Goal: Task Accomplishment & Management: Use online tool/utility

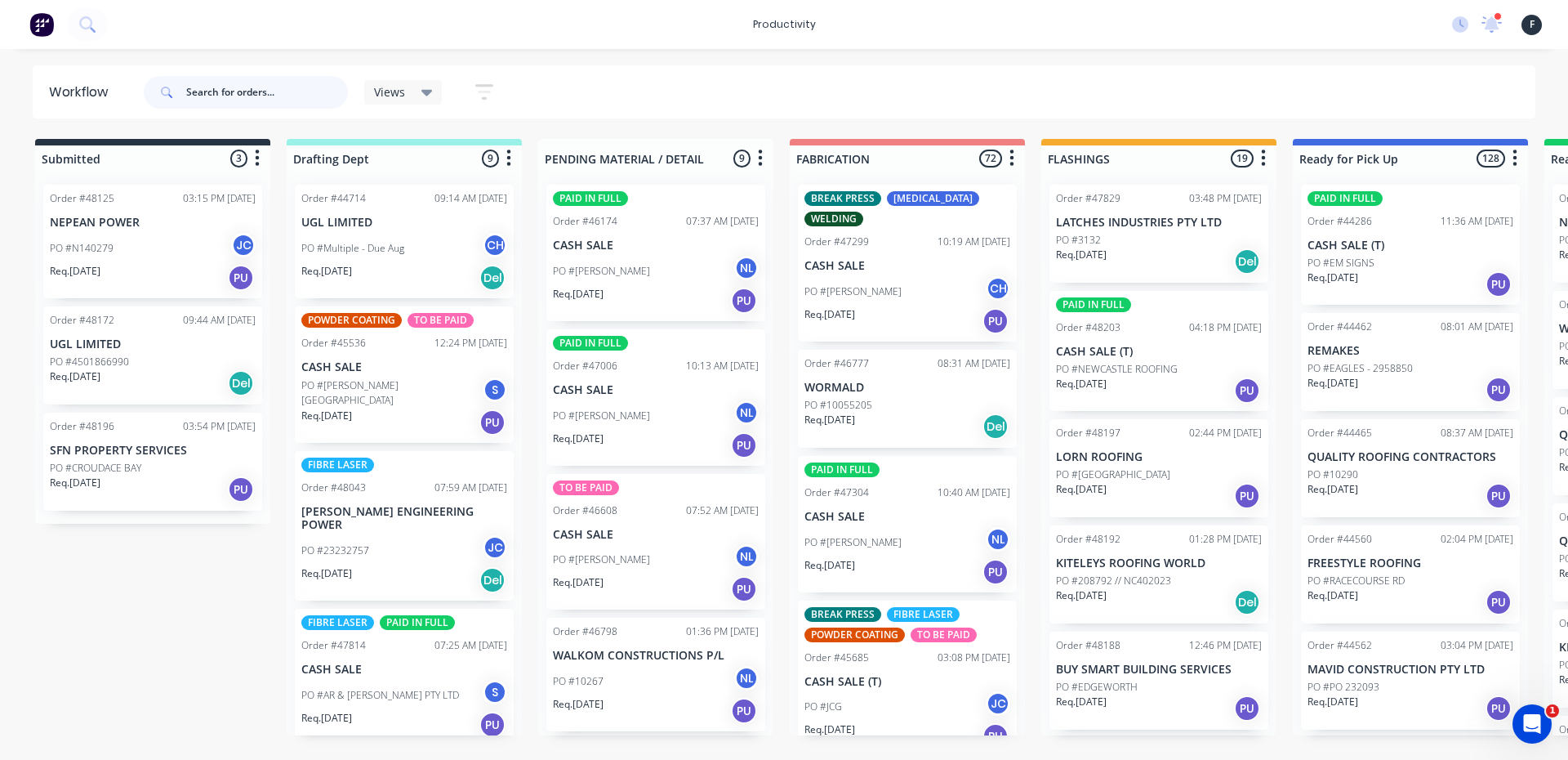
click at [321, 95] on input "text" at bounding box center [267, 92] width 161 height 33
type input "48197"
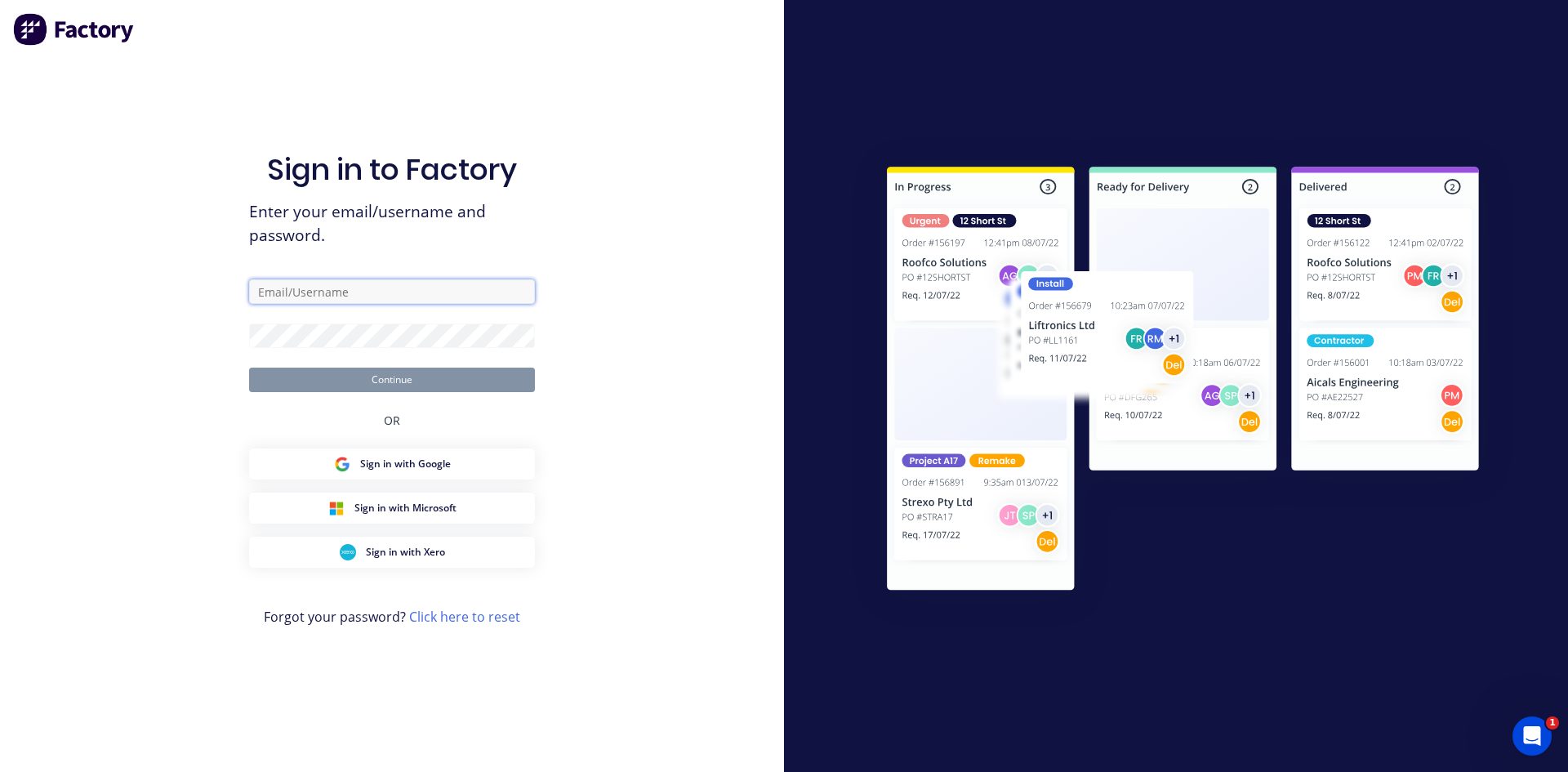
type input "[EMAIL_ADDRESS][DOMAIN_NAME]"
click at [498, 378] on button "Continue" at bounding box center [392, 380] width 286 height 25
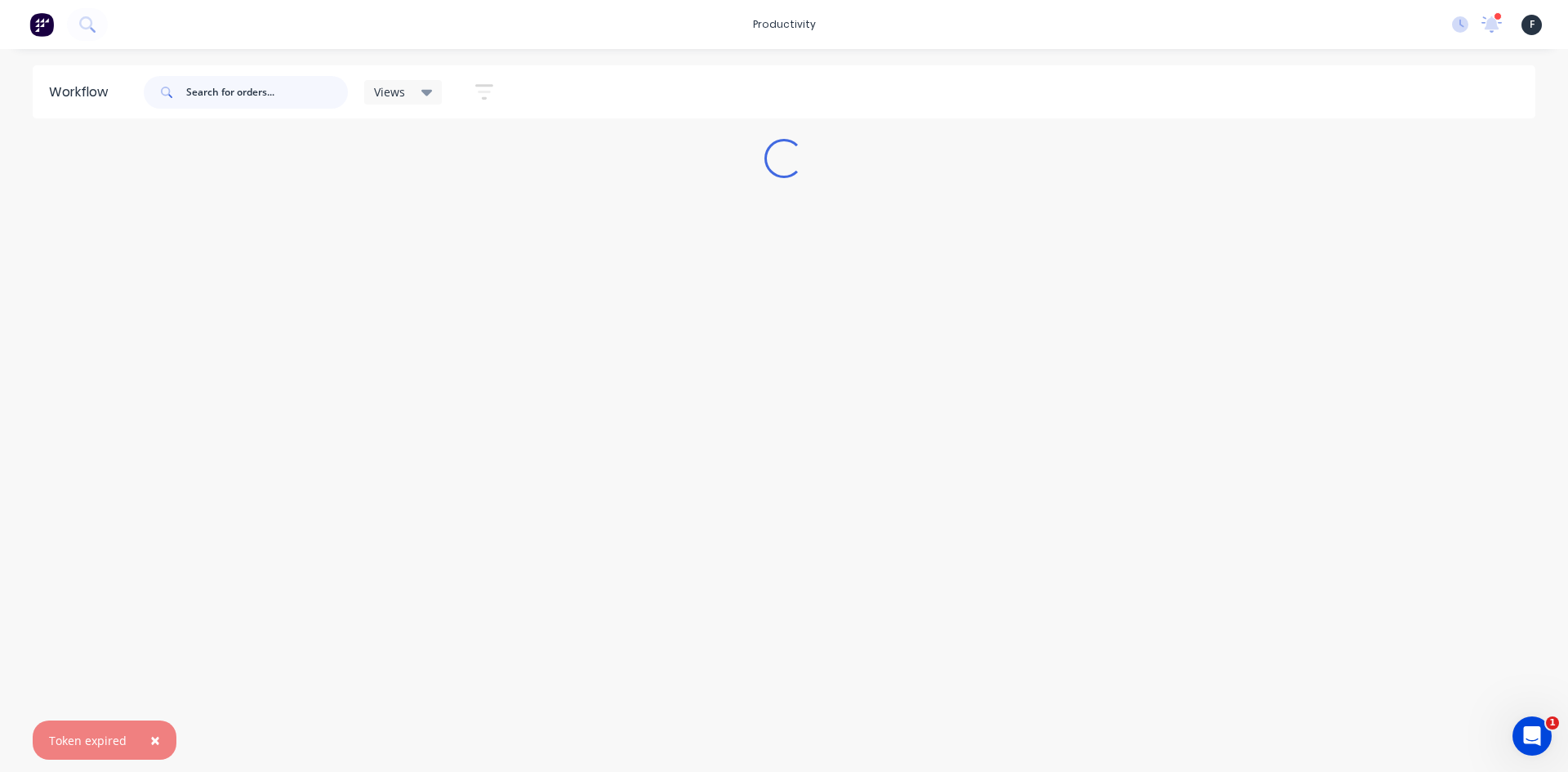
click at [257, 92] on input "text" at bounding box center [267, 92] width 161 height 33
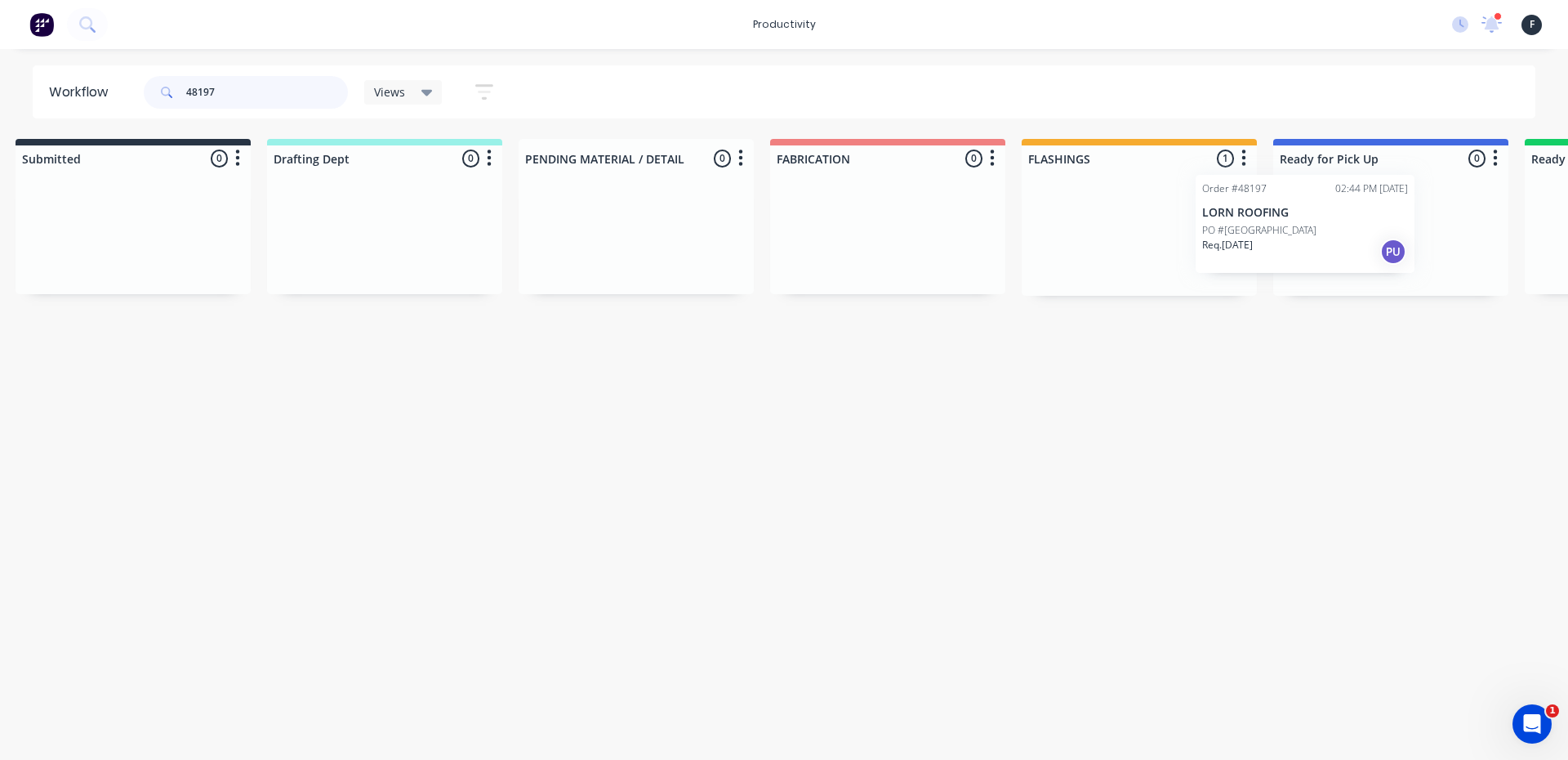
scroll to position [0, 29]
drag, startPoint x: 1262, startPoint y: 228, endPoint x: 1364, endPoint y: 229, distance: 102.0
click at [1364, 229] on div "Submitted 0 Sort By Created date Required date Order number Customer name Most …" at bounding box center [1321, 217] width 2724 height 157
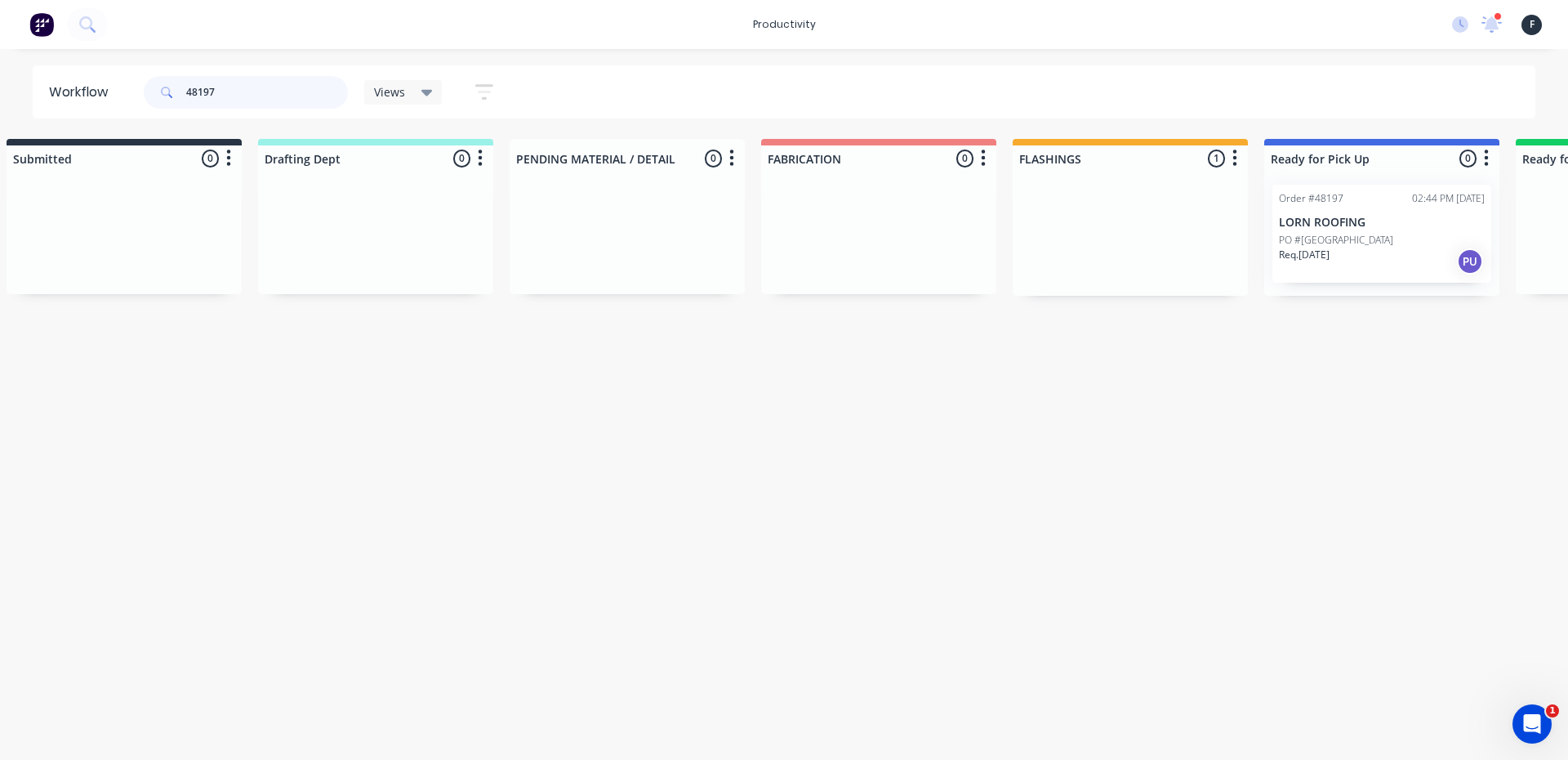
type input "48197"
click at [1381, 227] on div at bounding box center [1382, 233] width 235 height 124
click at [1382, 227] on p "LORN ROOFING" at bounding box center [1382, 223] width 205 height 13
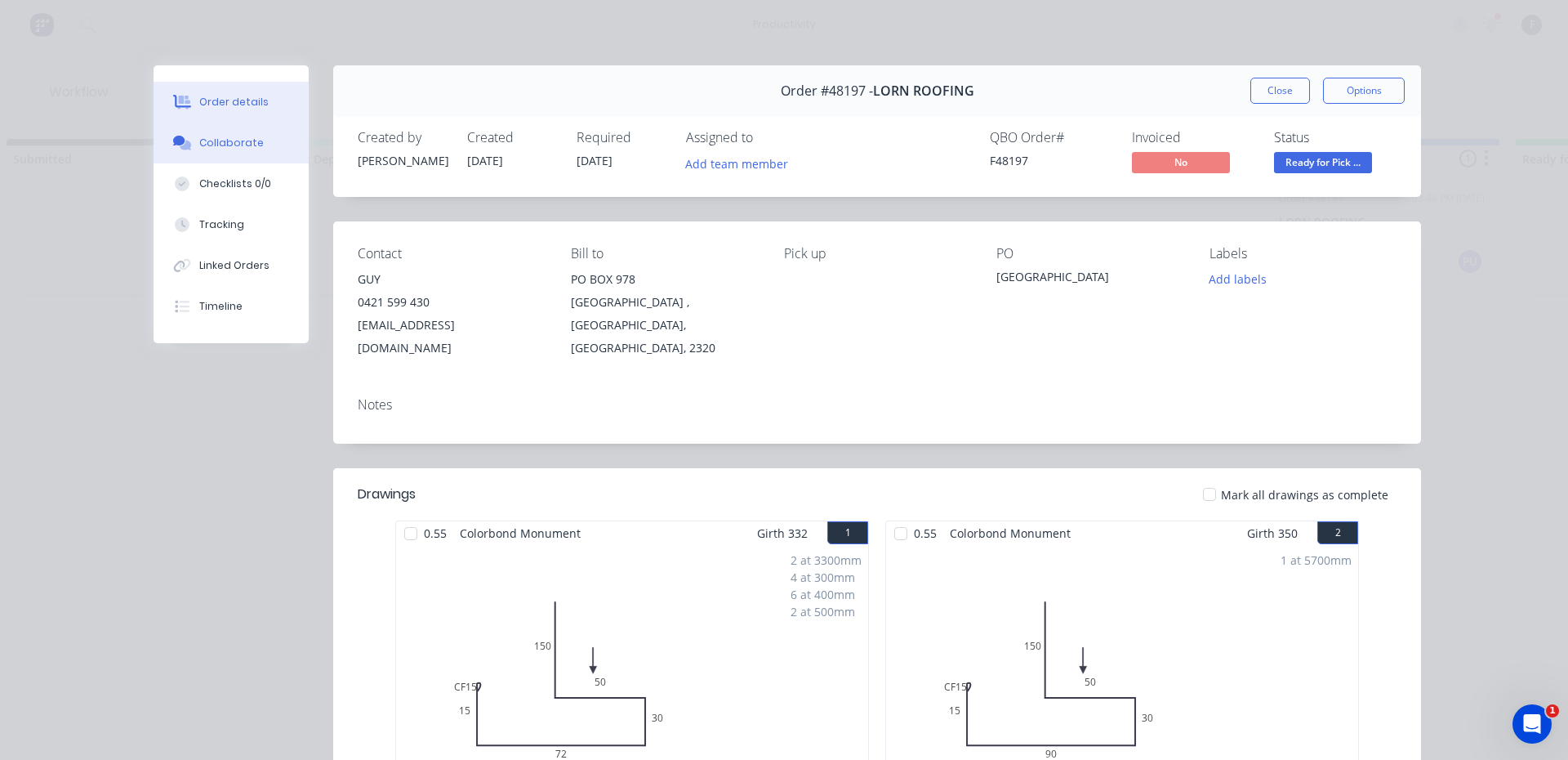
click at [243, 139] on div "Collaborate" at bounding box center [231, 142] width 64 height 14
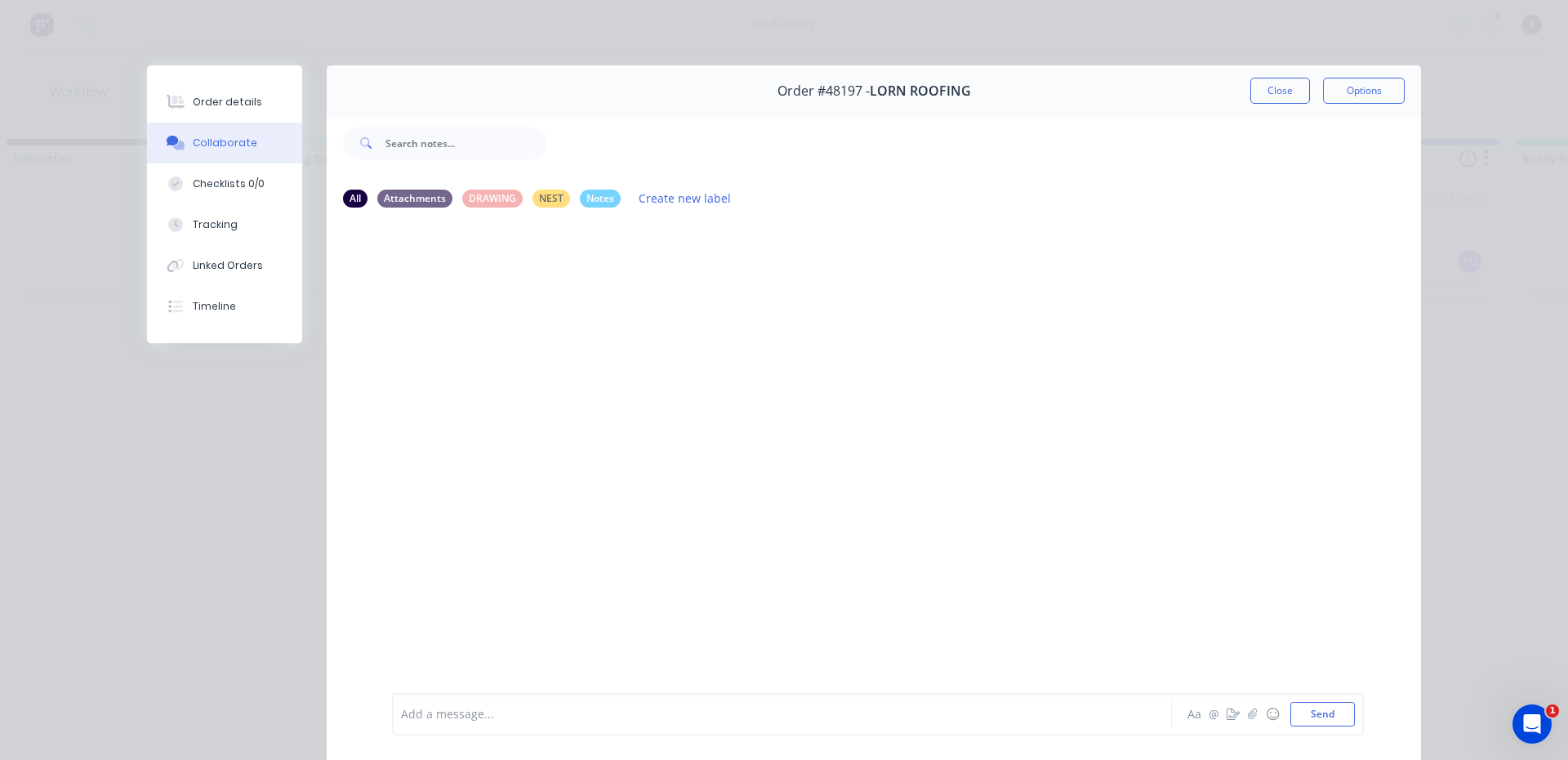
click at [1043, 712] on div at bounding box center [760, 715] width 714 height 17
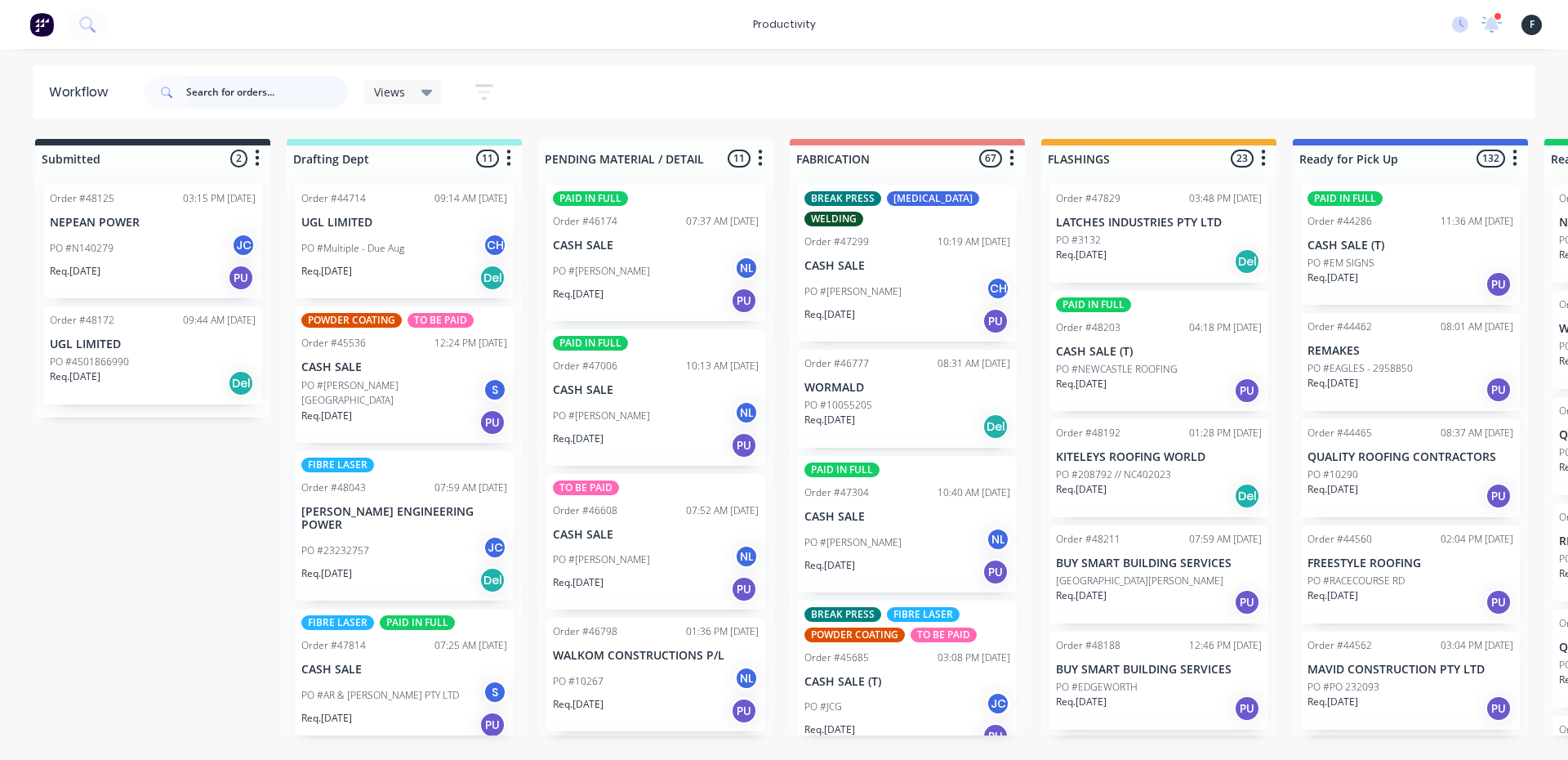
click at [289, 103] on input "text" at bounding box center [267, 92] width 161 height 33
click at [259, 96] on input "text" at bounding box center [267, 92] width 161 height 33
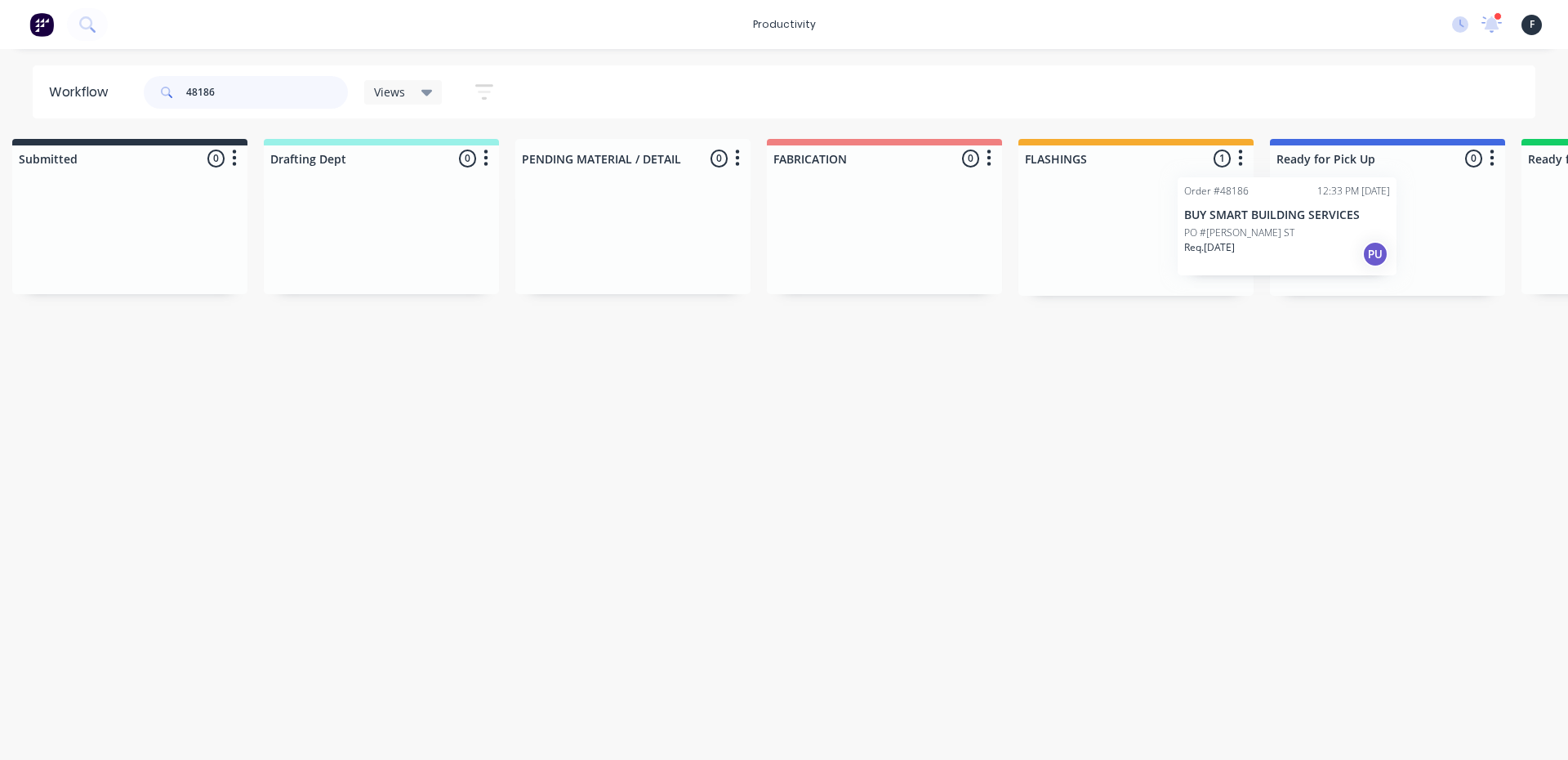
drag, startPoint x: 1185, startPoint y: 230, endPoint x: 1370, endPoint y: 218, distance: 185.4
click at [1370, 218] on div "Submitted 0 Sort By Created date Required date Order number Customer name Most …" at bounding box center [1326, 217] width 2724 height 157
type input "48186"
click at [1371, 218] on div at bounding box center [1384, 233] width 235 height 124
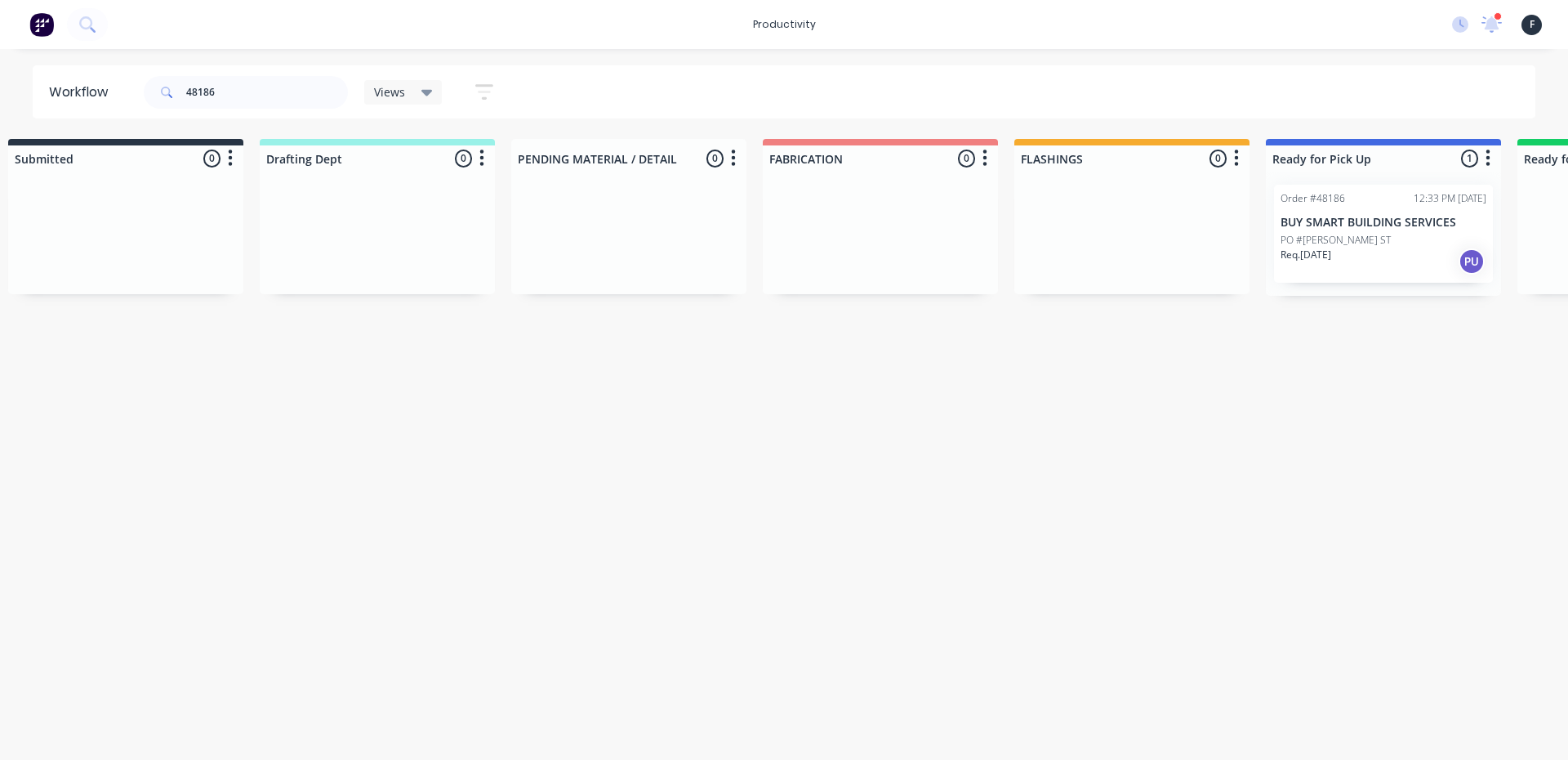
click at [1373, 217] on p "BUY SMART BUILDING SERVICES" at bounding box center [1384, 223] width 205 height 13
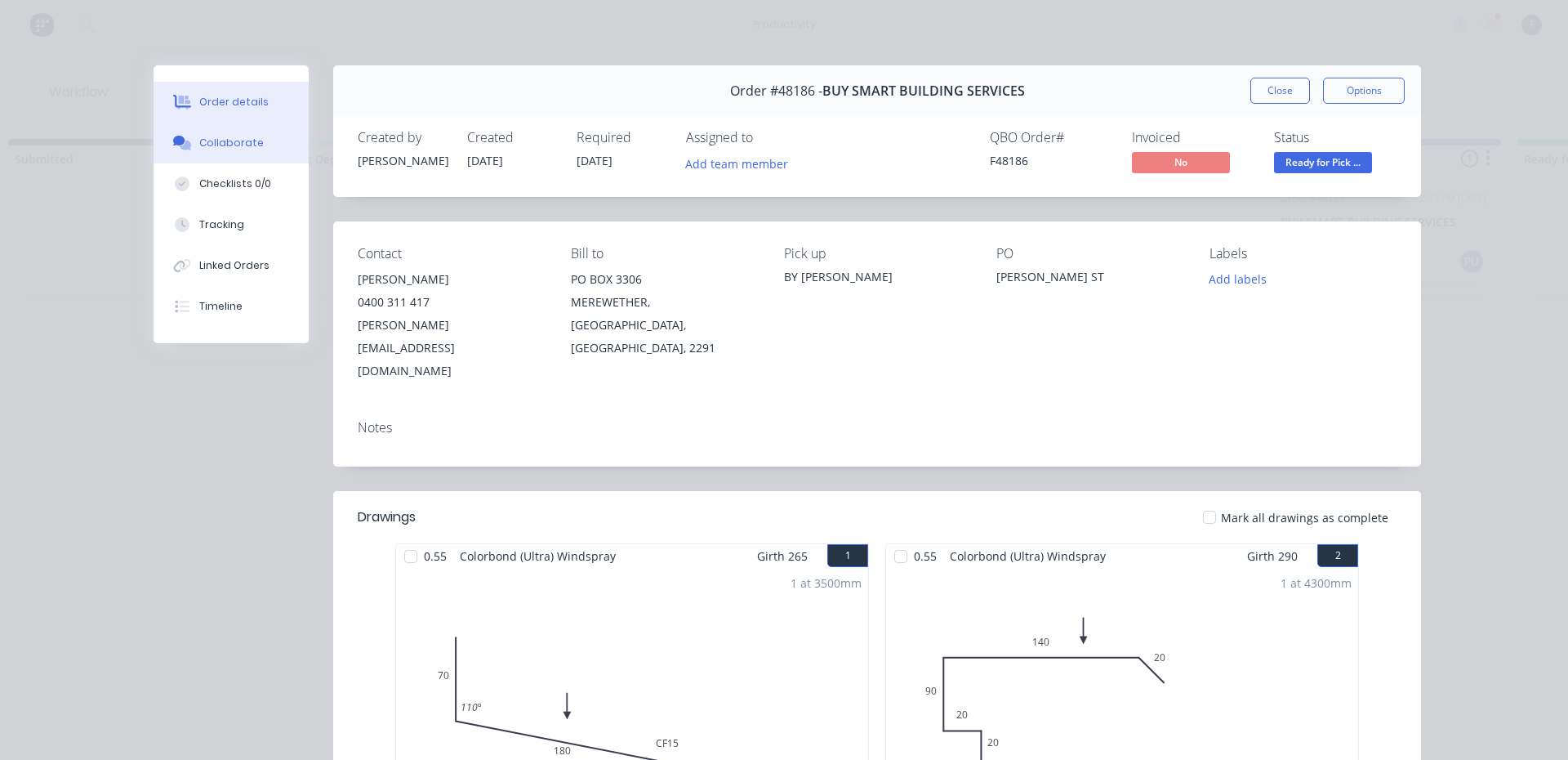
click at [264, 156] on button "Collaborate" at bounding box center [231, 143] width 156 height 41
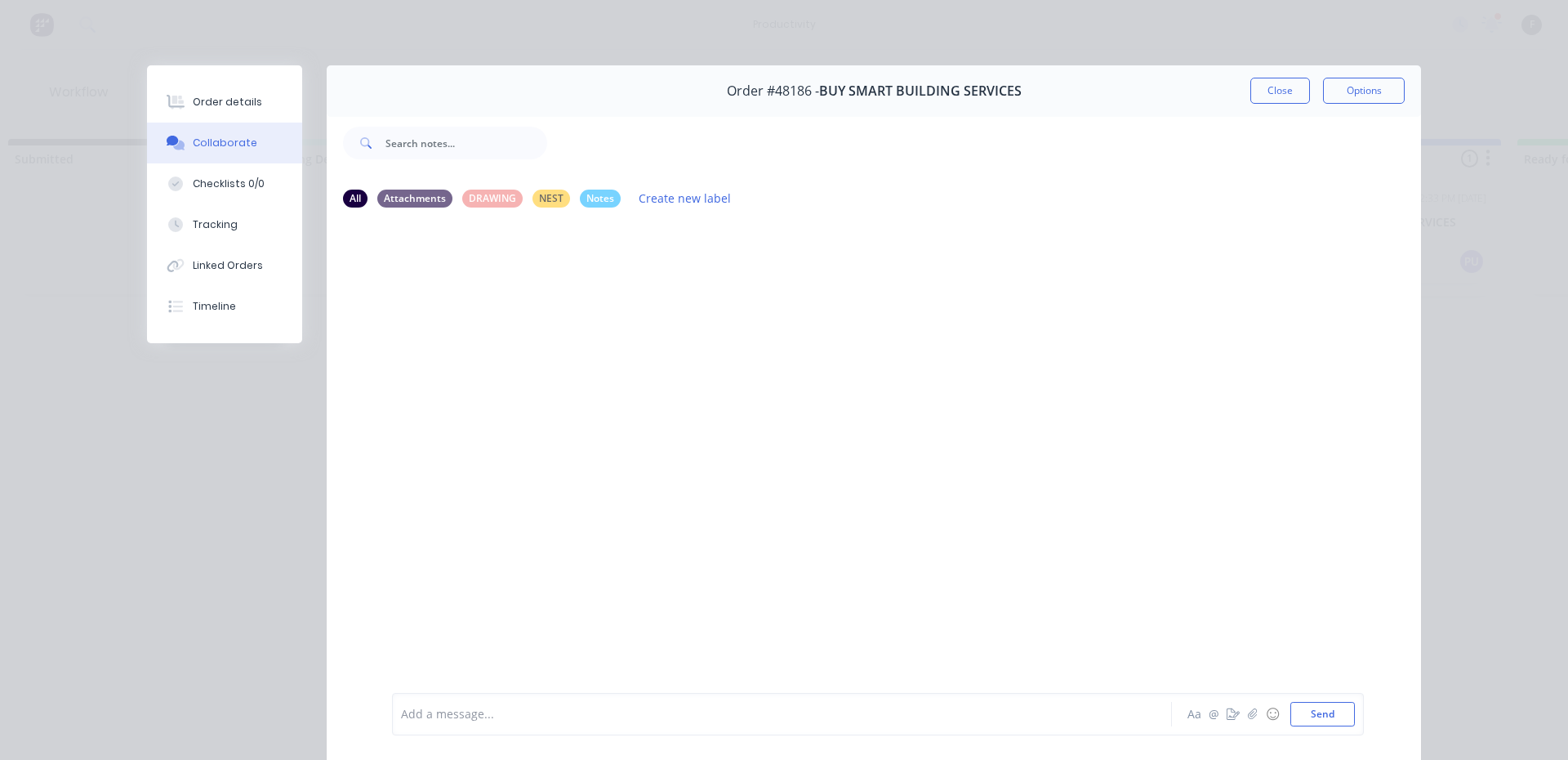
click at [663, 703] on div "Add a message..." at bounding box center [759, 715] width 715 height 25
click at [1283, 91] on button "Close" at bounding box center [1280, 90] width 60 height 26
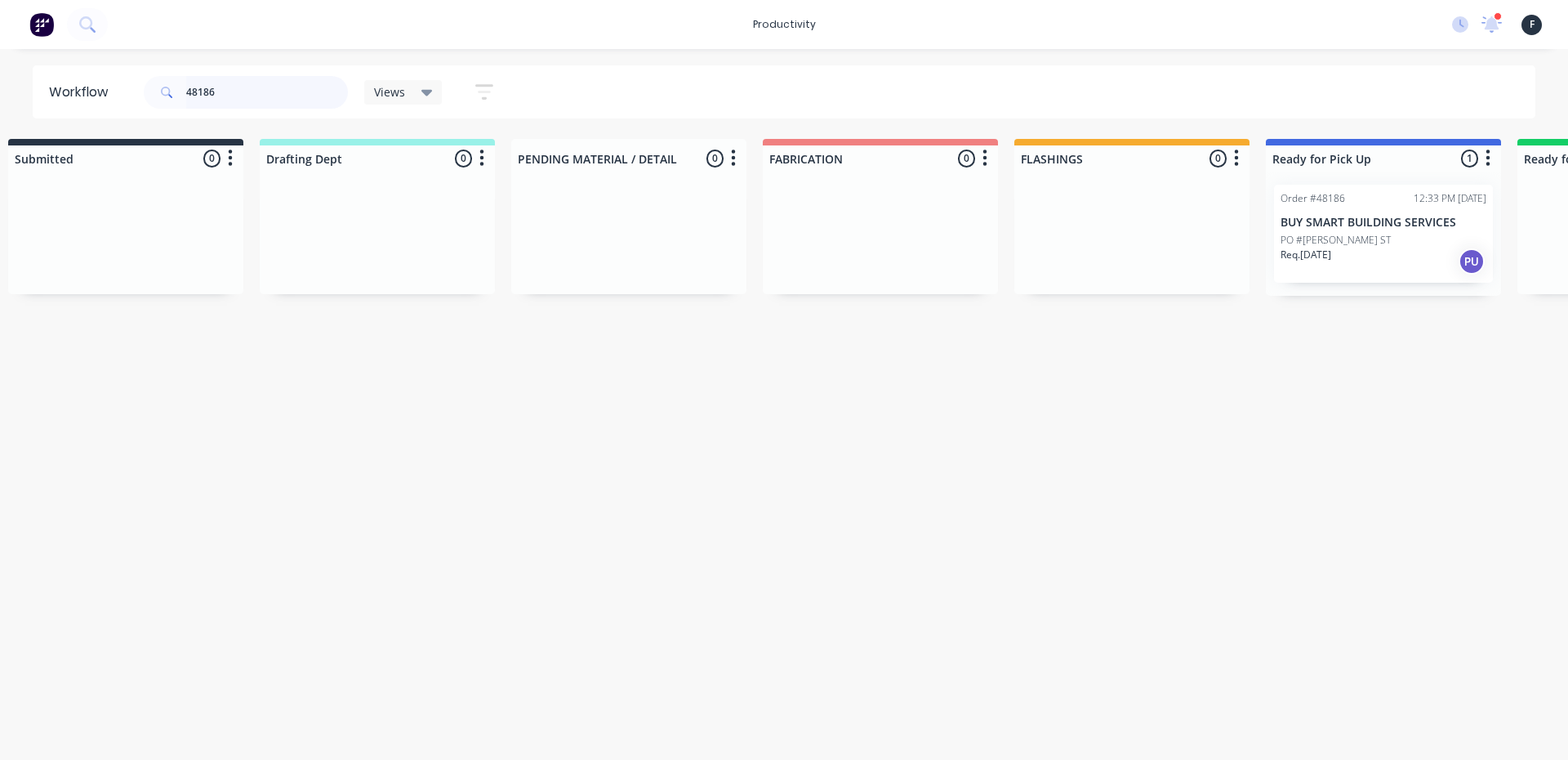
click at [255, 96] on input "48186" at bounding box center [267, 92] width 161 height 33
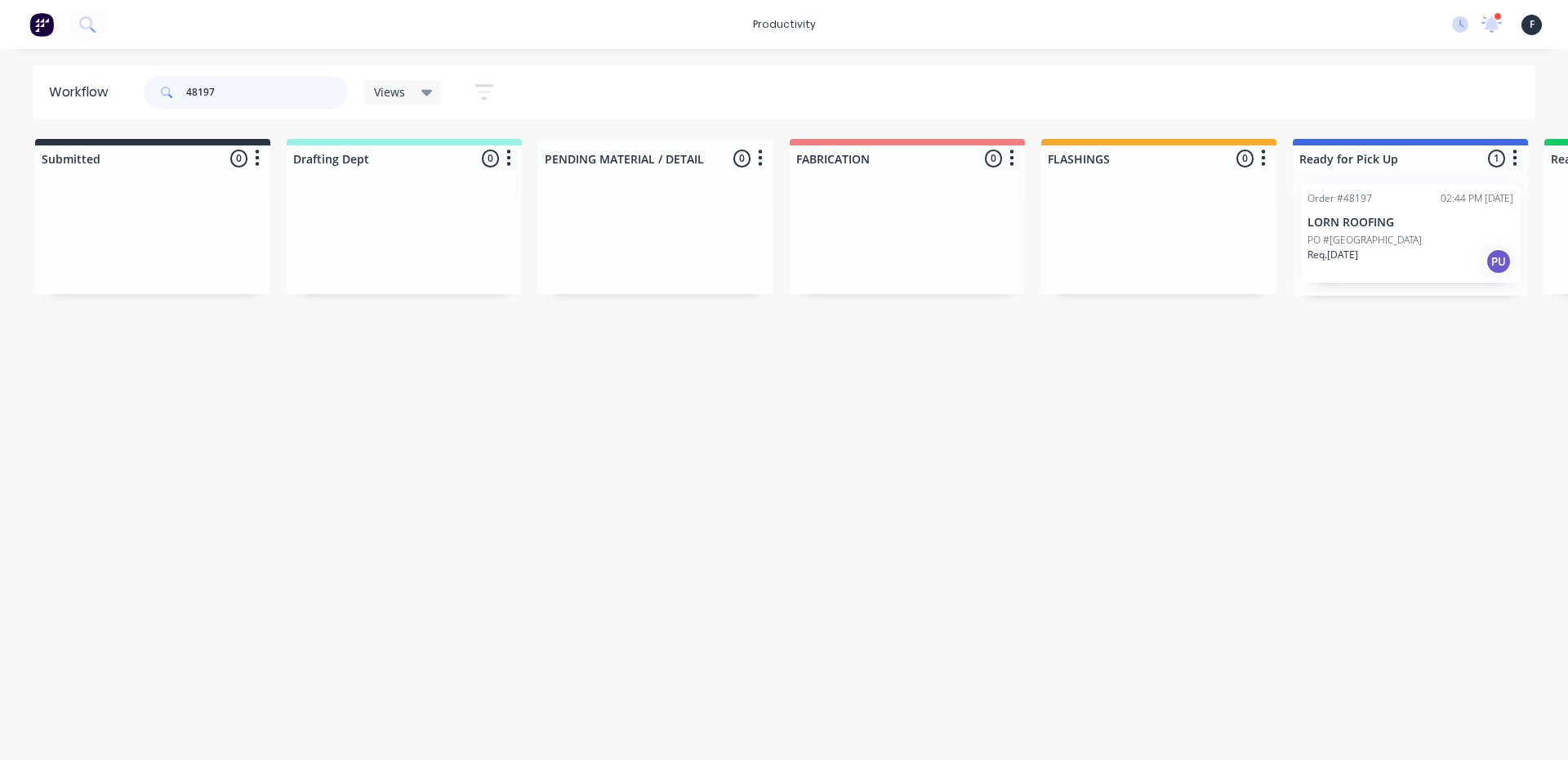
click at [254, 95] on input "48197" at bounding box center [267, 92] width 161 height 33
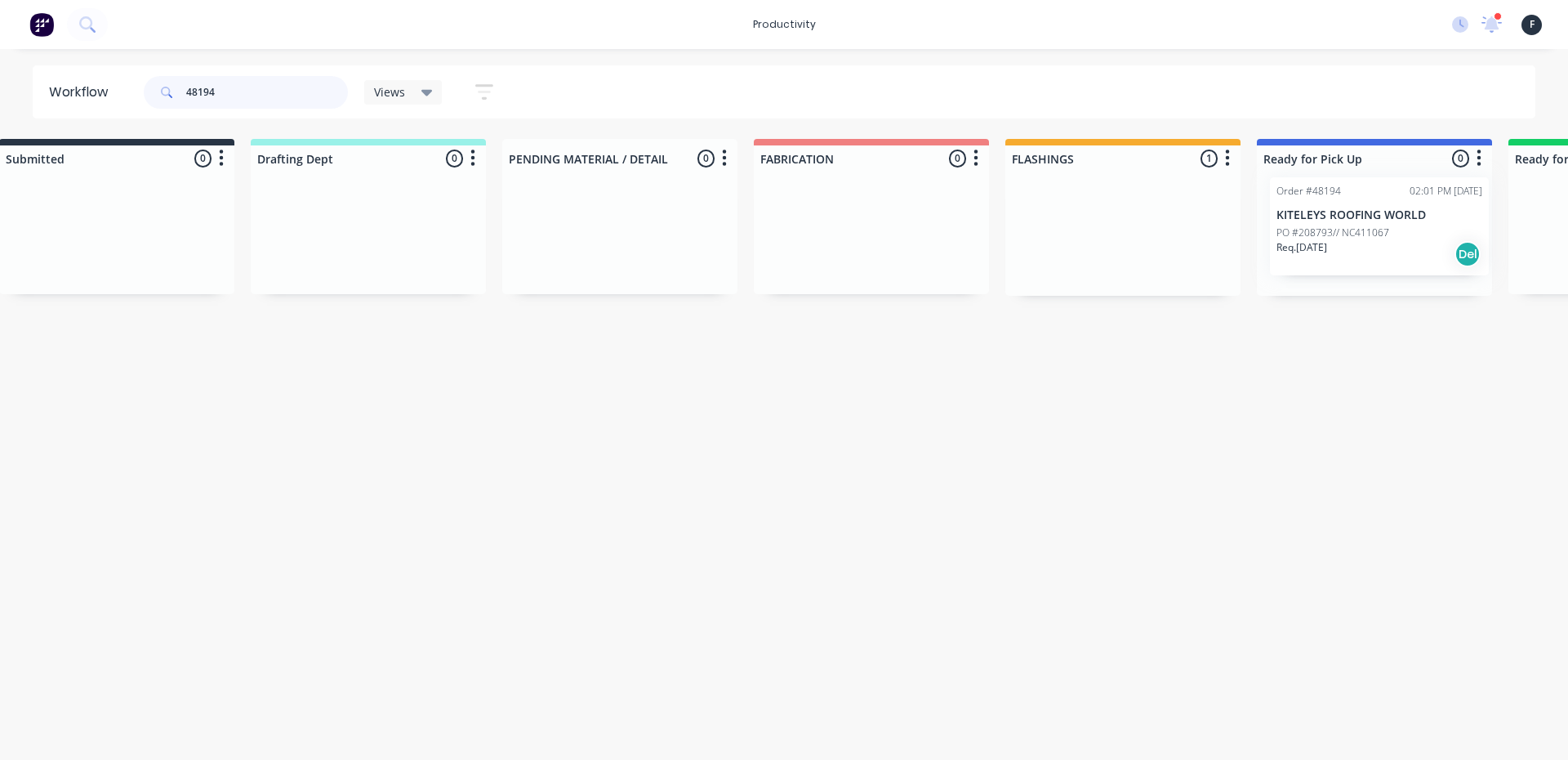
drag, startPoint x: 1173, startPoint y: 249, endPoint x: 1400, endPoint y: 240, distance: 227.2
click at [1400, 240] on div "Submitted 0 Sort By Created date Required date Order number Customer name Most …" at bounding box center [1314, 217] width 2724 height 157
type input "48194"
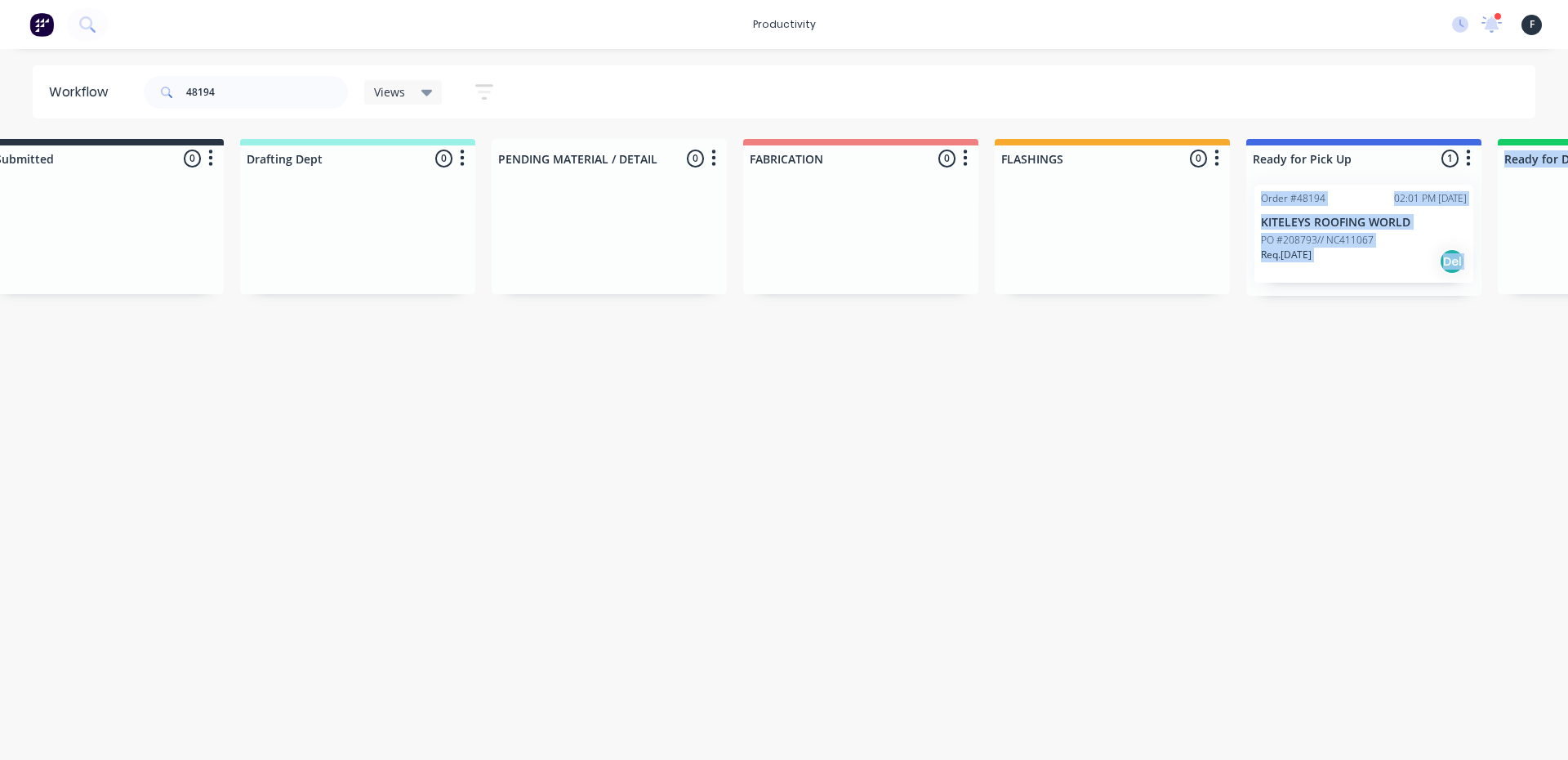
drag, startPoint x: 1400, startPoint y: 240, endPoint x: 1513, endPoint y: 240, distance: 113.0
click at [1513, 240] on div "Submitted 0 Sort By Created date Required date Order number Customer name Most …" at bounding box center [1303, 217] width 2724 height 157
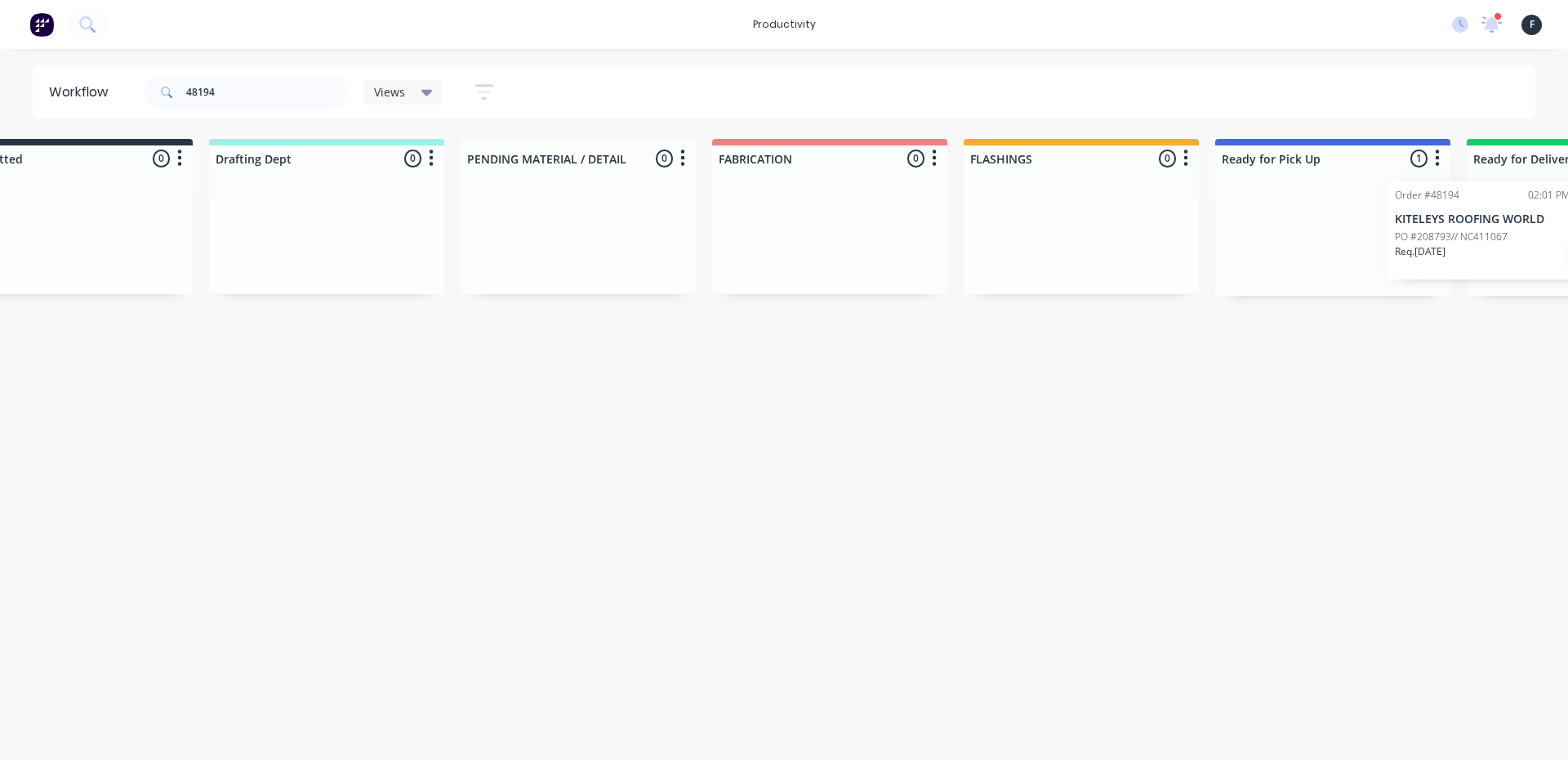
drag, startPoint x: 1403, startPoint y: 244, endPoint x: 1566, endPoint y: 239, distance: 163.1
click at [1566, 239] on div "Submitted 0 Sort By Created date Required date Order number Customer name Most …" at bounding box center [1271, 217] width 2724 height 157
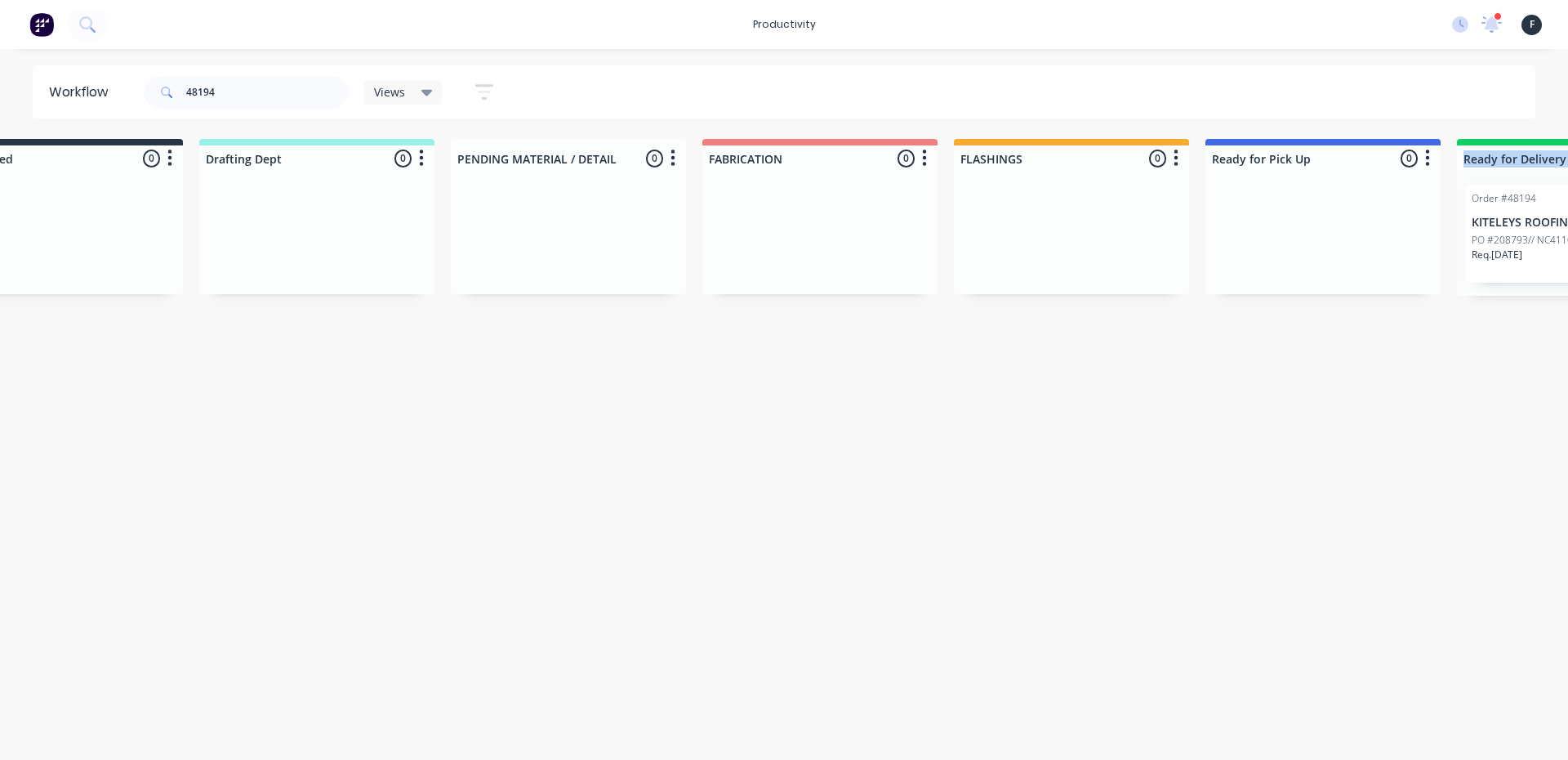
click at [1487, 238] on p "PO #208793// NC411067" at bounding box center [1528, 239] width 112 height 14
